Goal: Task Accomplishment & Management: Complete application form

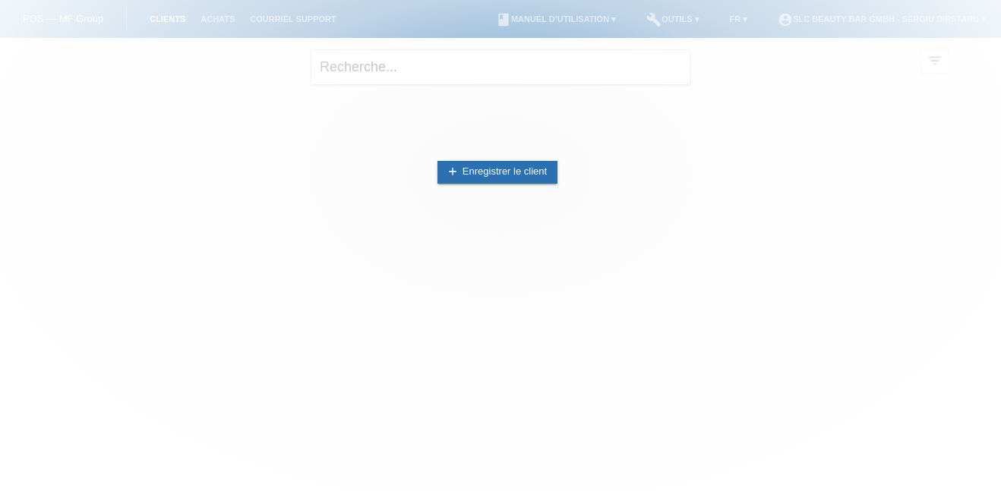
click at [936, 20] on div at bounding box center [500, 245] width 1001 height 491
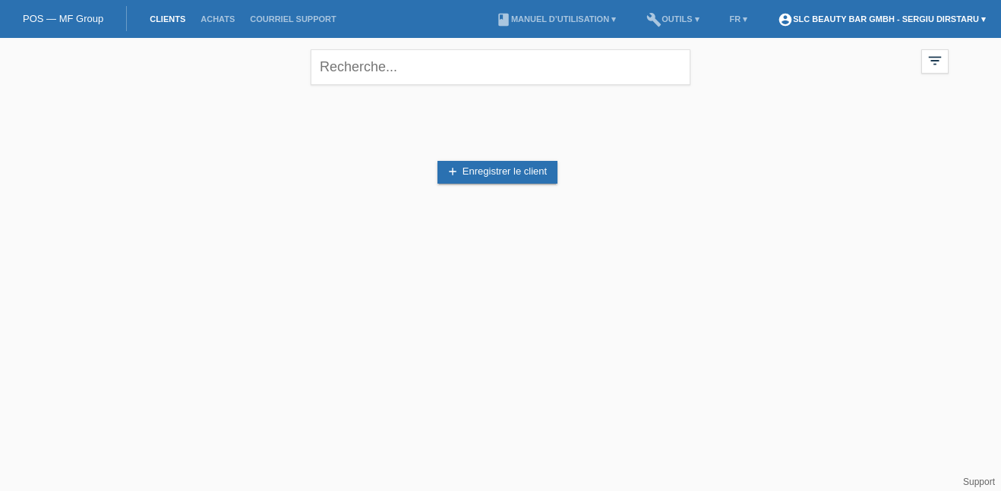
click at [936, 20] on link "account_circle SLC Beauty Bar GmbH - Sergiu Dirstaru ▾" at bounding box center [881, 18] width 223 height 9
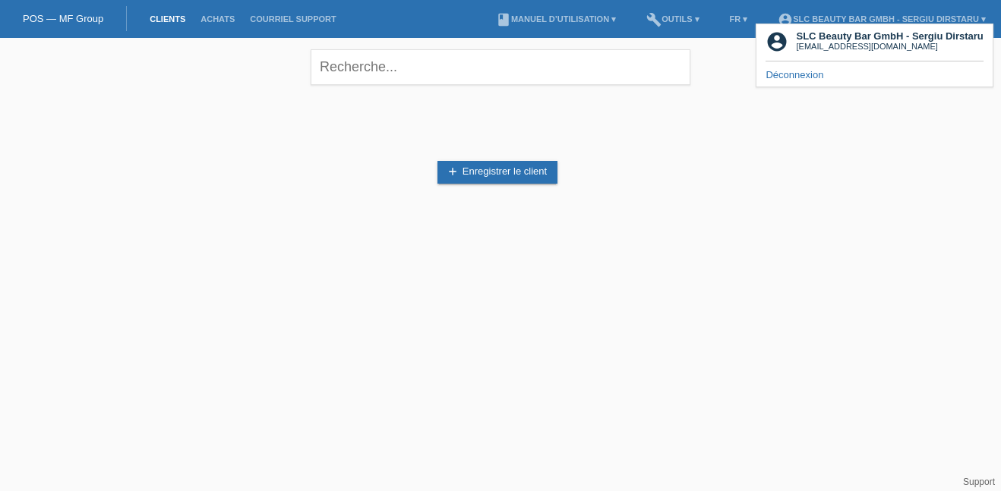
click at [853, 171] on div "add Enregistrer le client" at bounding box center [500, 172] width 896 height 144
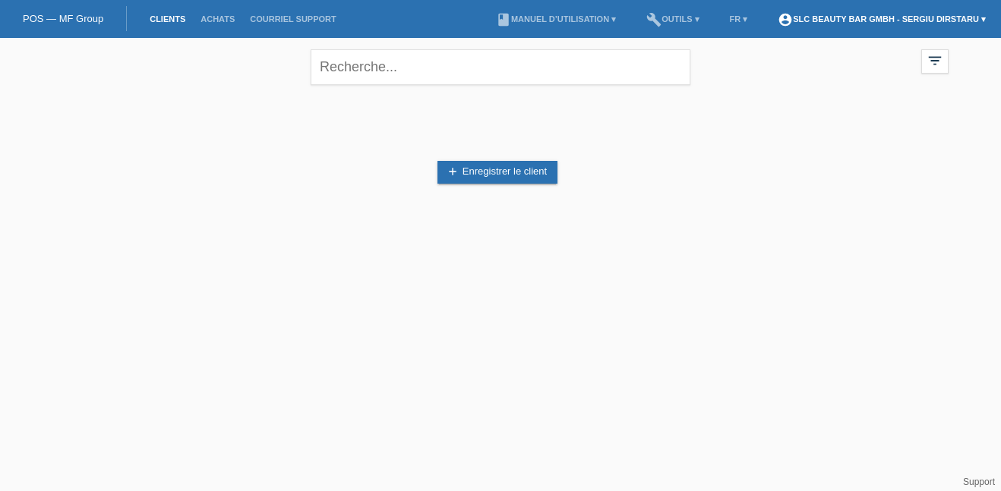
click at [846, 17] on link "account_circle SLC Beauty Bar GmbH - Sergiu Dirstaru ▾" at bounding box center [881, 18] width 223 height 9
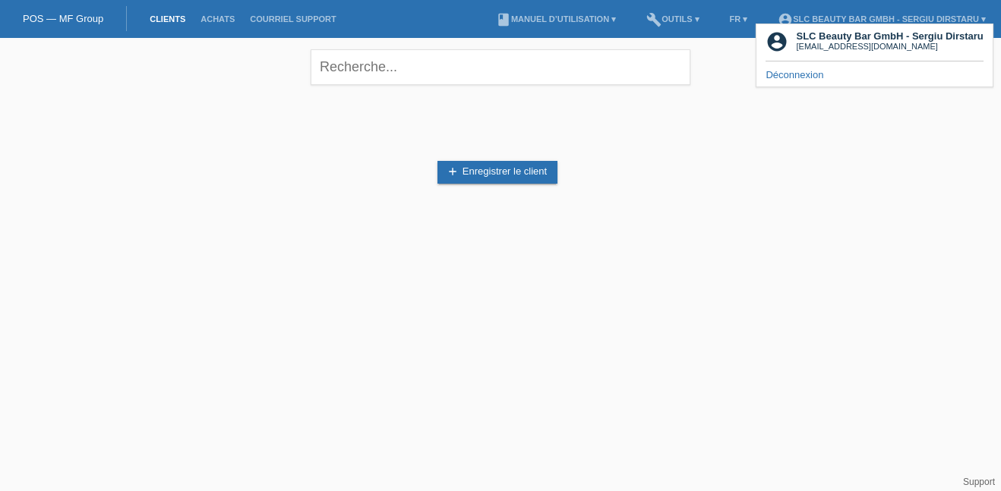
click at [800, 178] on div "add Enregistrer le client" at bounding box center [500, 172] width 896 height 144
click at [645, 254] on div "add Enregistrer le client" at bounding box center [500, 179] width 911 height 159
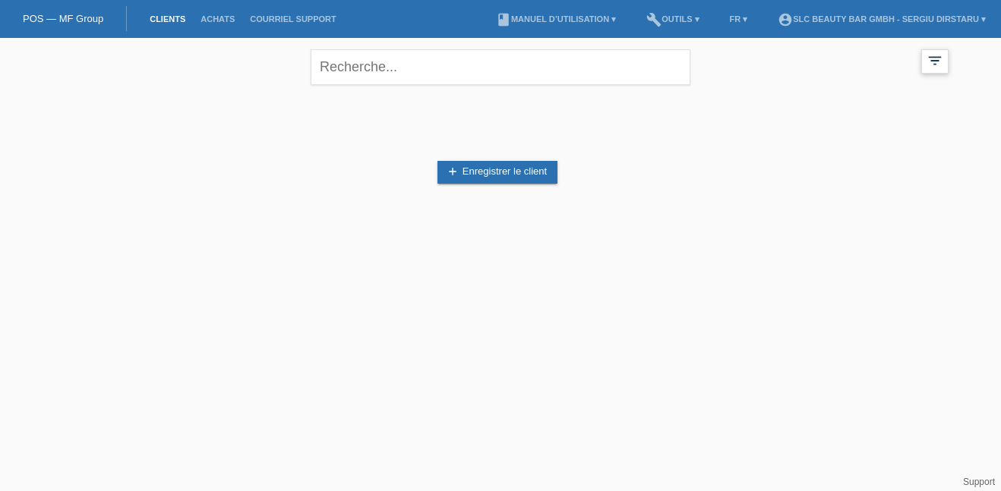
click at [928, 66] on icon "filter_list" at bounding box center [934, 60] width 17 height 17
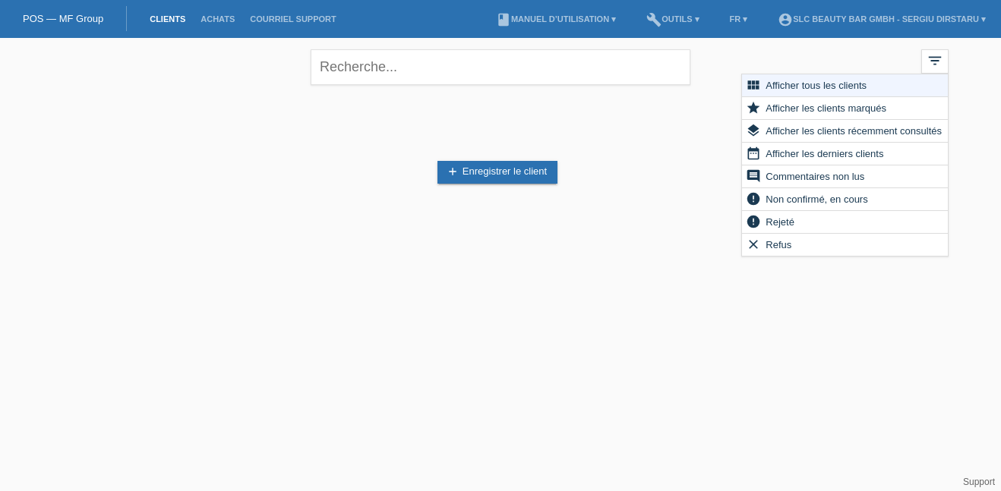
click at [795, 260] on html "POS — MF Group Clients Achats Courriel Support menu account_circle SLC Beauty B…" at bounding box center [500, 130] width 1001 height 260
click at [931, 16] on link "account_circle SLC Beauty Bar GmbH - Sergiu Dirstaru ▾" at bounding box center [881, 18] width 223 height 9
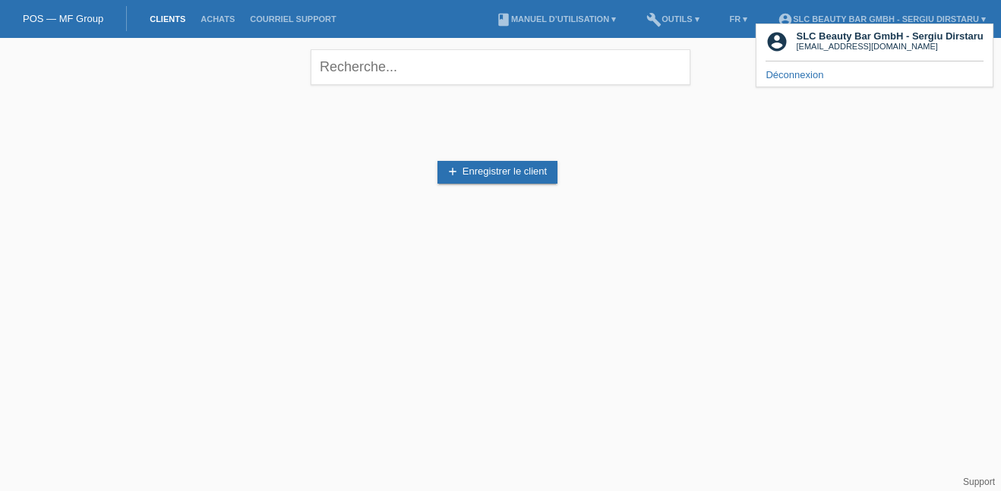
click at [797, 75] on link "Déconnexion" at bounding box center [794, 74] width 58 height 11
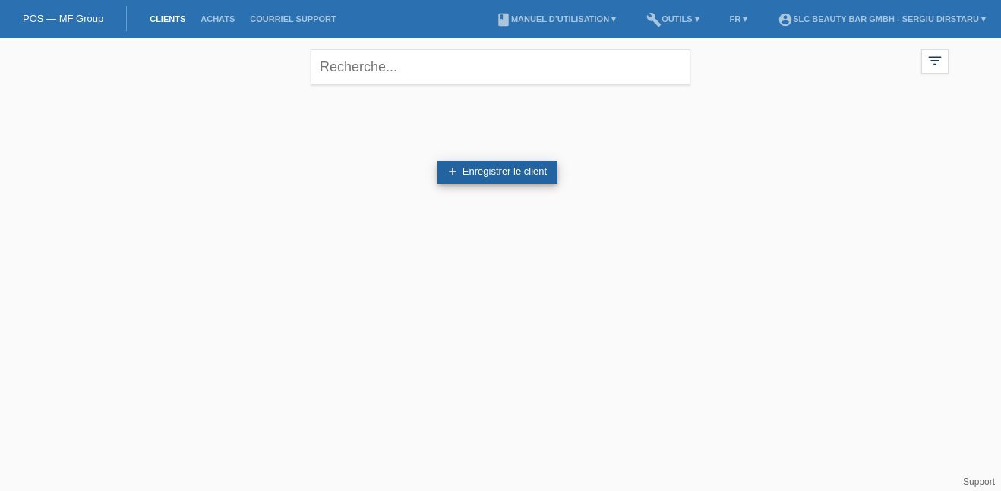
click at [468, 171] on link "add Enregistrer le client" at bounding box center [497, 172] width 120 height 23
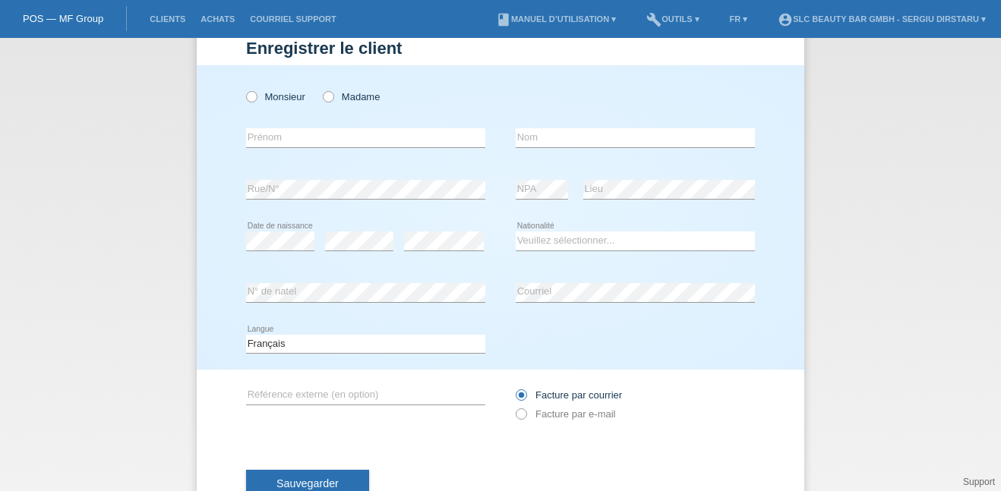
scroll to position [36, 0]
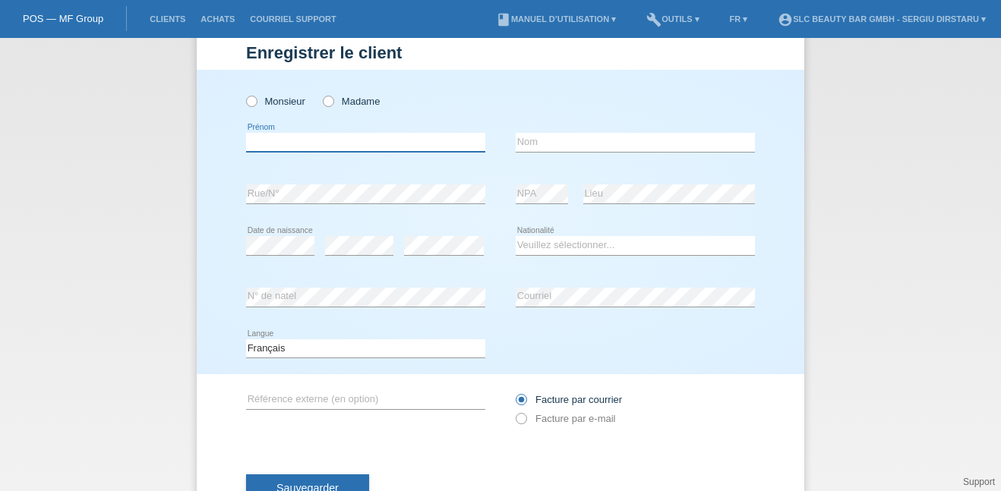
click at [325, 137] on input "text" at bounding box center [365, 142] width 239 height 19
click at [530, 244] on select "Veuillez sélectionner... [GEOGRAPHIC_DATA] [GEOGRAPHIC_DATA] [GEOGRAPHIC_DATA] …" at bounding box center [634, 245] width 239 height 18
click at [769, 275] on div "Monsieur Madame error [GEOGRAPHIC_DATA]" at bounding box center [500, 222] width 607 height 304
click at [777, 235] on div "Monsieur Madame error [GEOGRAPHIC_DATA]" at bounding box center [500, 222] width 607 height 304
click at [211, 289] on div "Monsieur Madame error [GEOGRAPHIC_DATA]" at bounding box center [500, 222] width 607 height 304
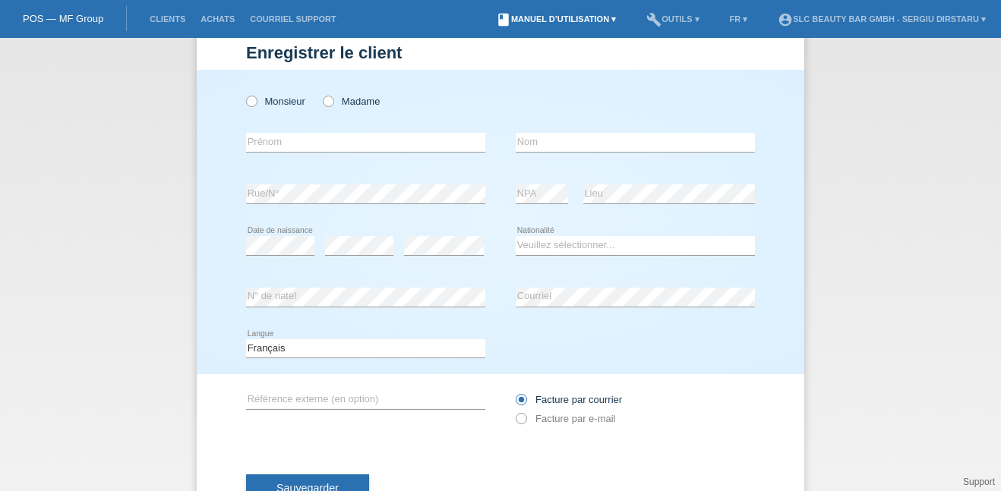
click at [548, 21] on link "book Manuel d’utilisation ▾" at bounding box center [555, 18] width 135 height 9
click at [887, 193] on div "Enregistrer le client Enregistrer le client Enregistrer le client Monsieur Mada…" at bounding box center [500, 264] width 1001 height 453
